Goal: Complete application form

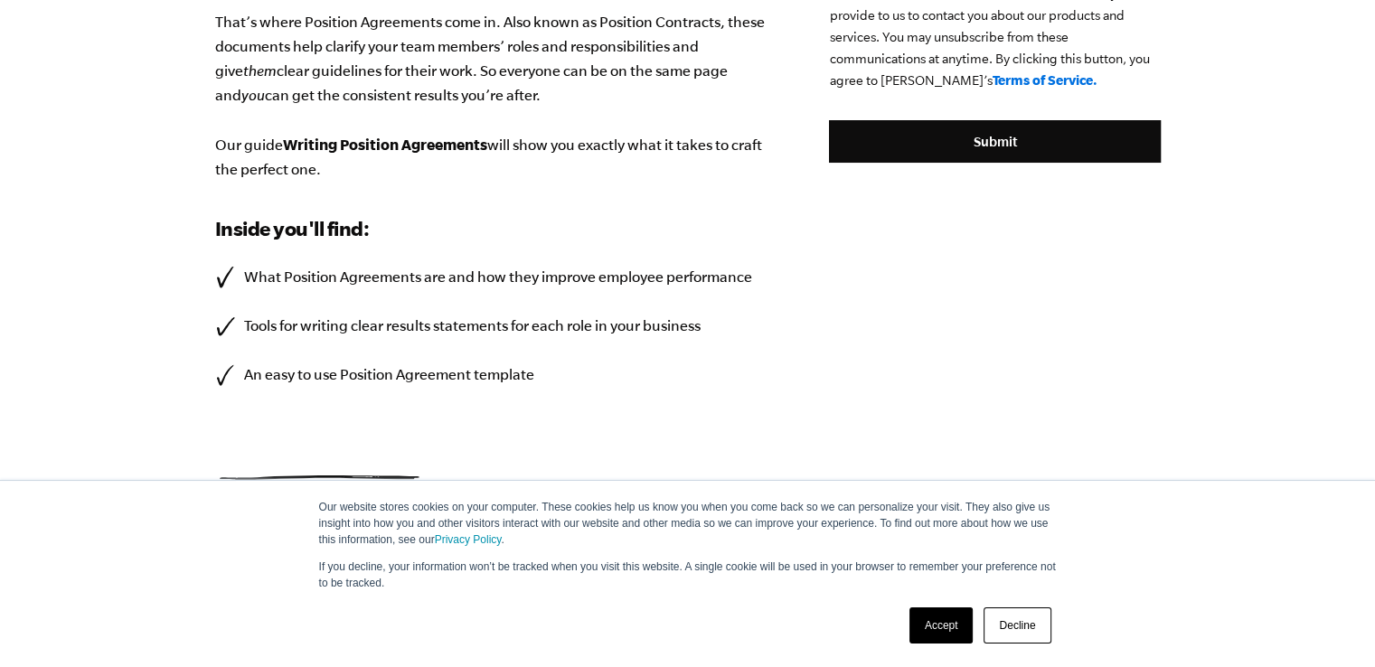
scroll to position [576, 0]
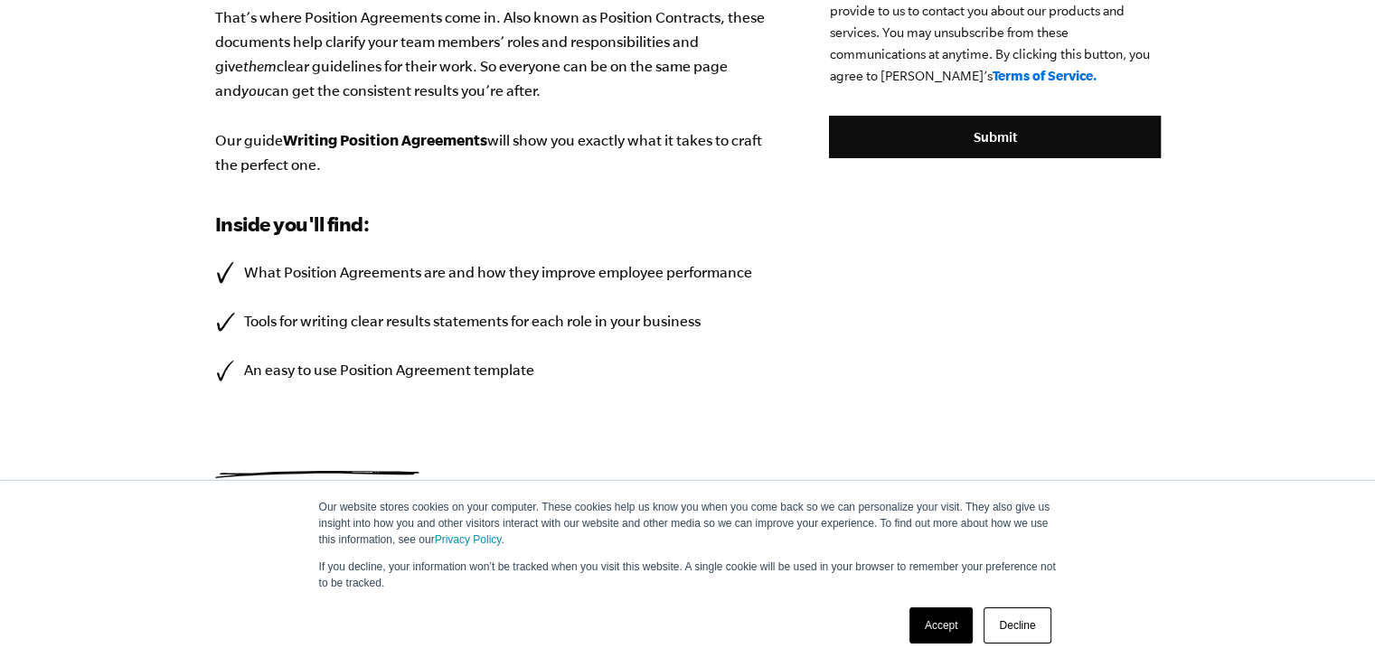
drag, startPoint x: 0, startPoint y: 0, endPoint x: 1387, endPoint y: 426, distance: 1451.0
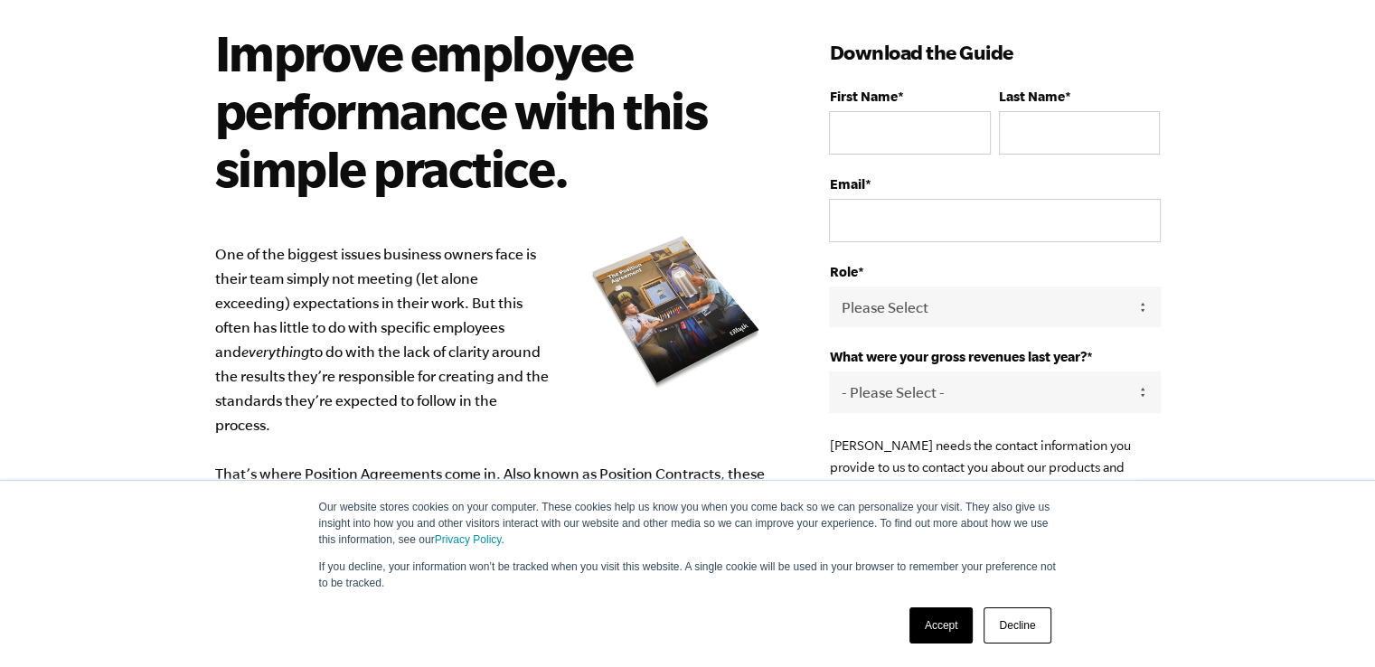
scroll to position [131, 0]
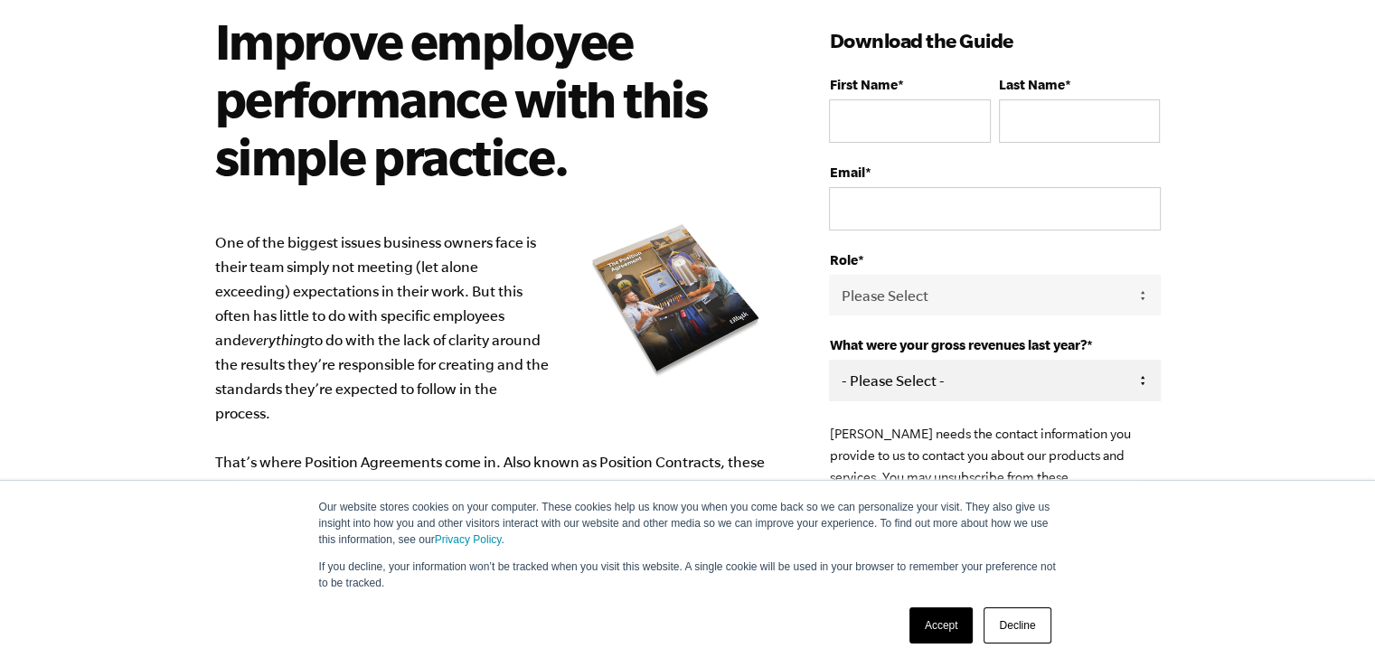
click at [1088, 388] on select "- Please Select - 0-75K 76-150K 151-275K 276-500K 501-750K 751-1M 1-2.5M 2.5-5M…" at bounding box center [994, 380] width 331 height 41
select select "0-75K"
click at [829, 360] on select "- Please Select - 0-75K 76-150K 151-275K 276-500K 501-750K 751-1M 1-2.5M 2.5-5M…" at bounding box center [994, 380] width 331 height 41
click at [1067, 289] on select "Please Select Owner Partner / Co-Owner Executive Employee / Other" at bounding box center [994, 295] width 331 height 41
select select "Executive"
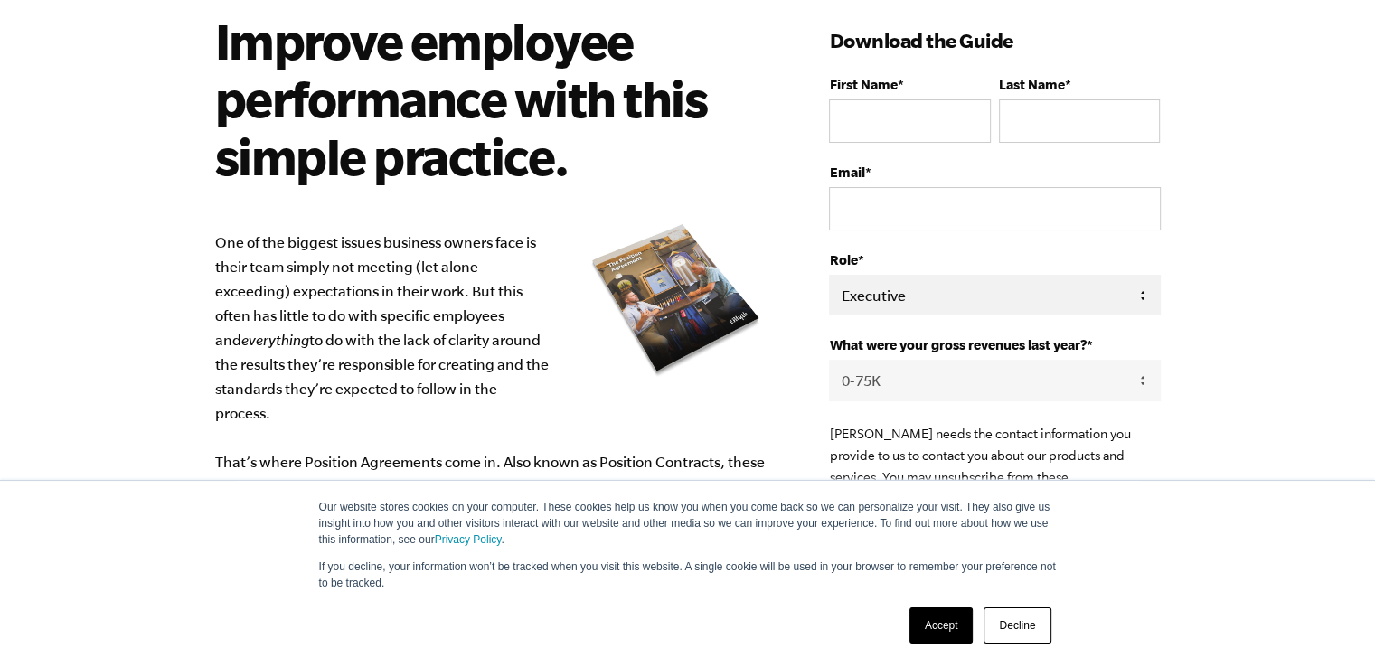
click at [829, 275] on select "Please Select Owner Partner / Co-Owner Executive Employee / Other" at bounding box center [994, 295] width 331 height 41
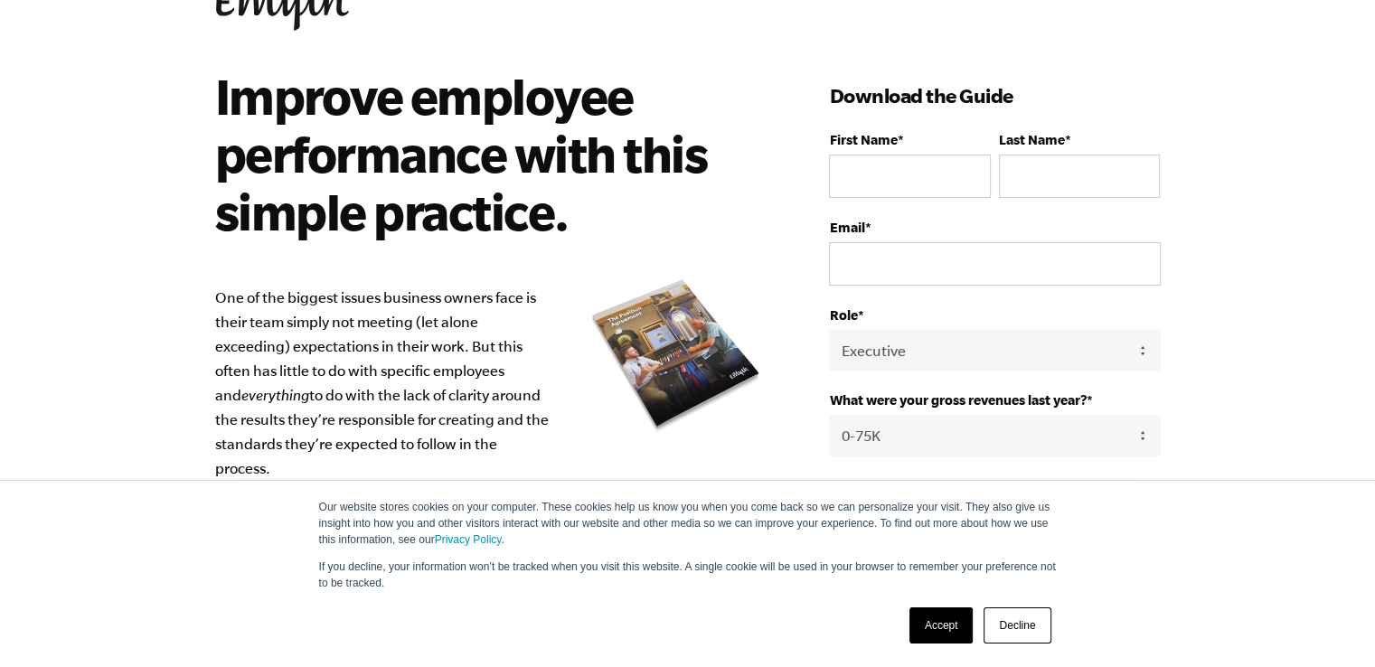
scroll to position [72, 0]
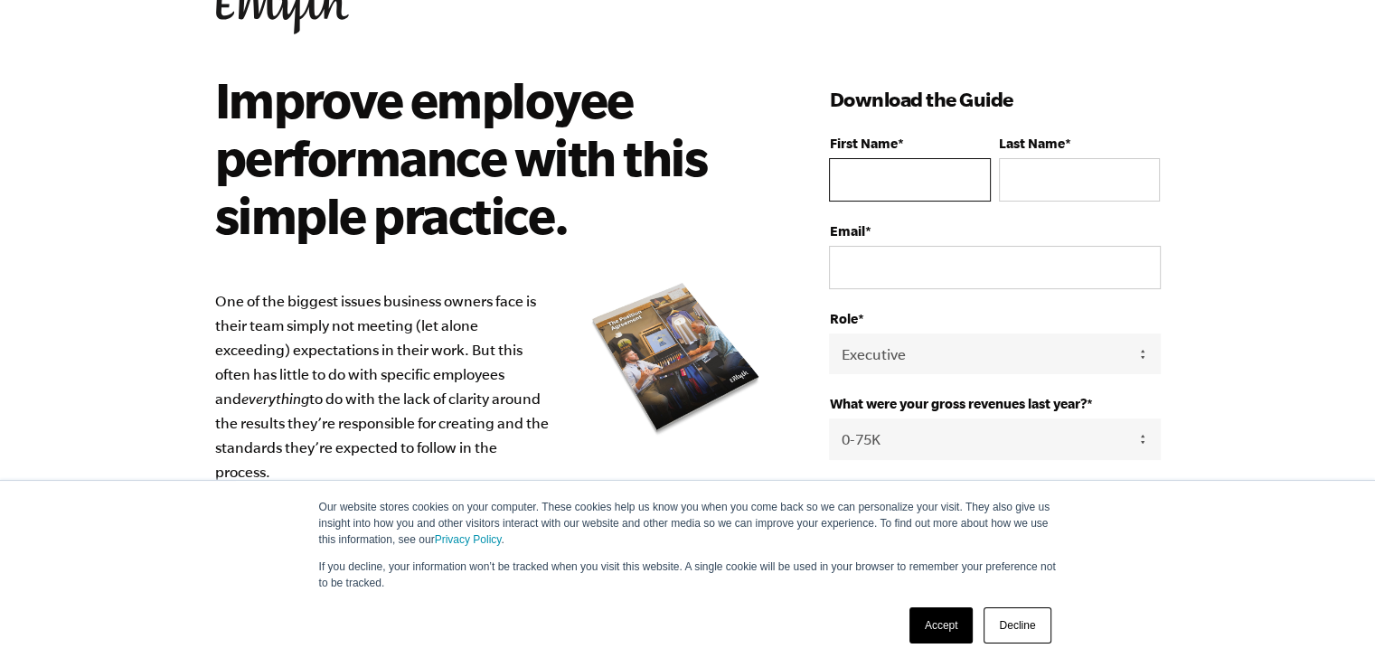
click at [883, 190] on input "First Name *" at bounding box center [909, 179] width 161 height 43
type input "[PERSON_NAME]"
